Goal: Navigation & Orientation: Find specific page/section

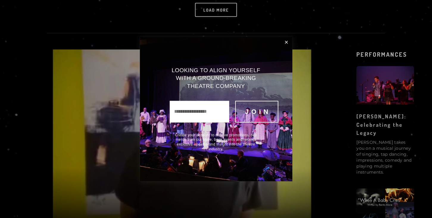
scroll to position [984, 0]
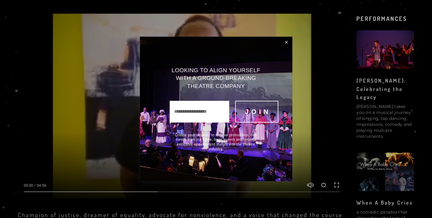
click at [286, 43] on link "Close" at bounding box center [287, 43] width 10 height 10
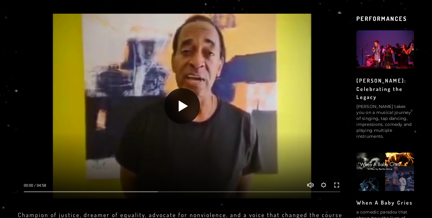
click at [188, 107] on button "Play" at bounding box center [183, 106] width 36 height 36
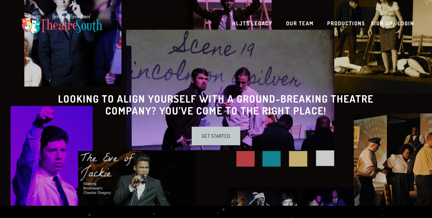
scroll to position [0, 0]
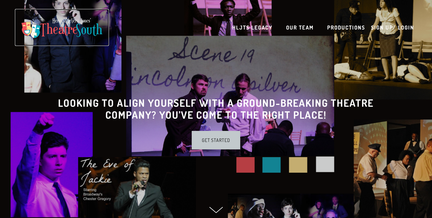
type input "*****"
click at [77, 27] on img at bounding box center [62, 27] width 88 height 28
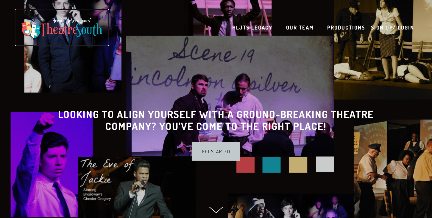
click at [77, 25] on img at bounding box center [62, 27] width 88 height 28
click at [297, 26] on link "Our Team" at bounding box center [300, 27] width 28 height 12
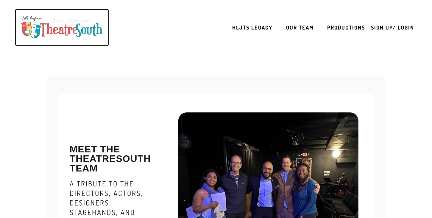
click at [26, 23] on img at bounding box center [62, 27] width 88 height 28
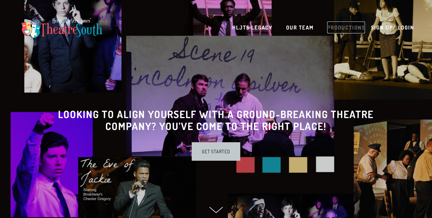
click at [356, 27] on link "Productions" at bounding box center [347, 27] width 38 height 12
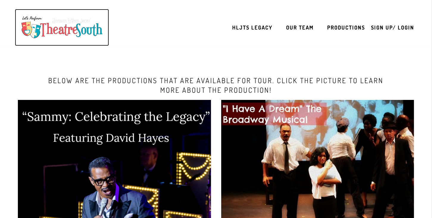
click at [103, 31] on img at bounding box center [62, 27] width 88 height 28
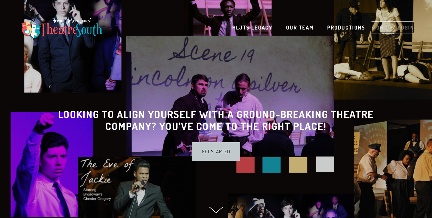
click at [383, 25] on link "Sign up/ Login" at bounding box center [392, 27] width 43 height 12
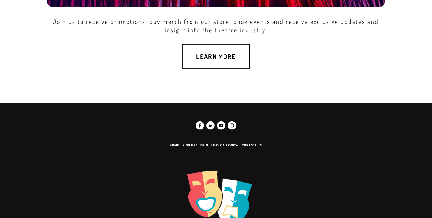
scroll to position [239, 0]
